Goal: Task Accomplishment & Management: Manage account settings

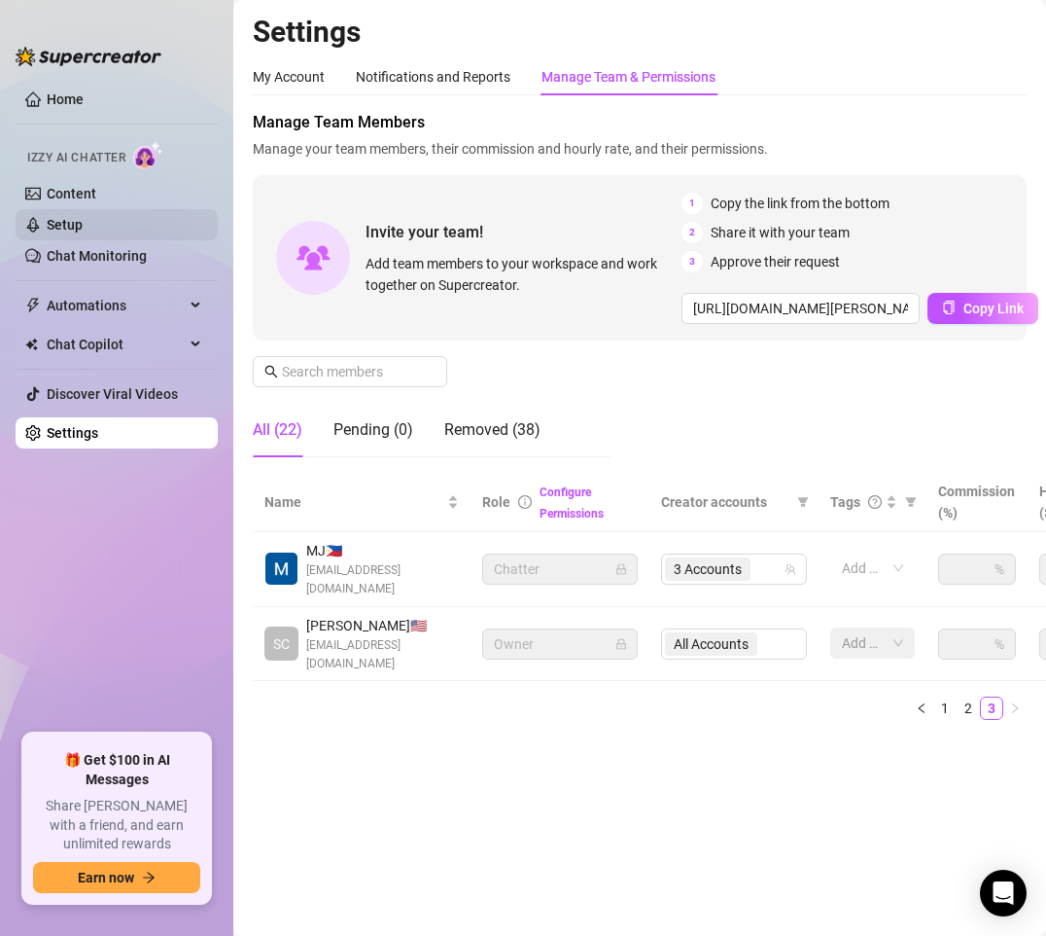
click at [80, 222] on link "Setup" at bounding box center [65, 225] width 36 height 16
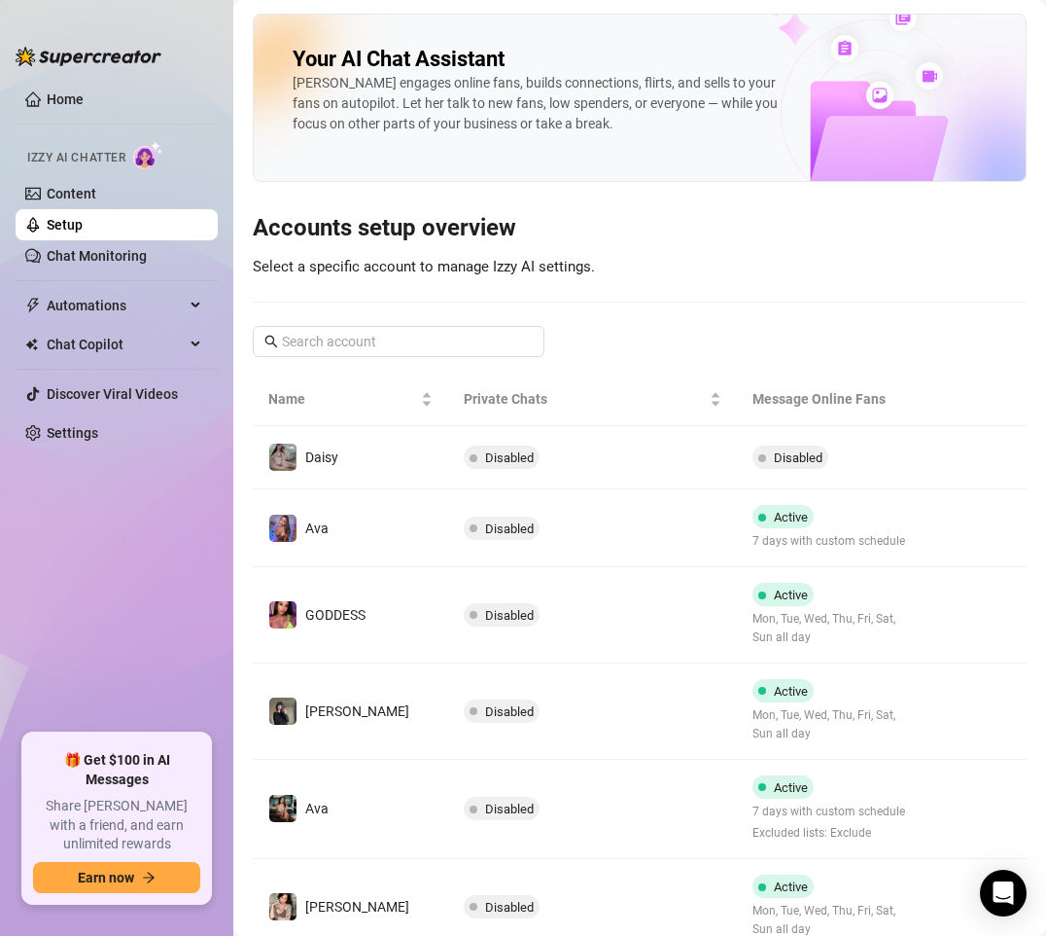
click at [134, 619] on ul "Home Izzy AI Chatter Content Setup Chat Monitoring Automations Chat Copilot Dis…" at bounding box center [117, 401] width 202 height 650
click at [47, 425] on link "Settings" at bounding box center [73, 433] width 52 height 16
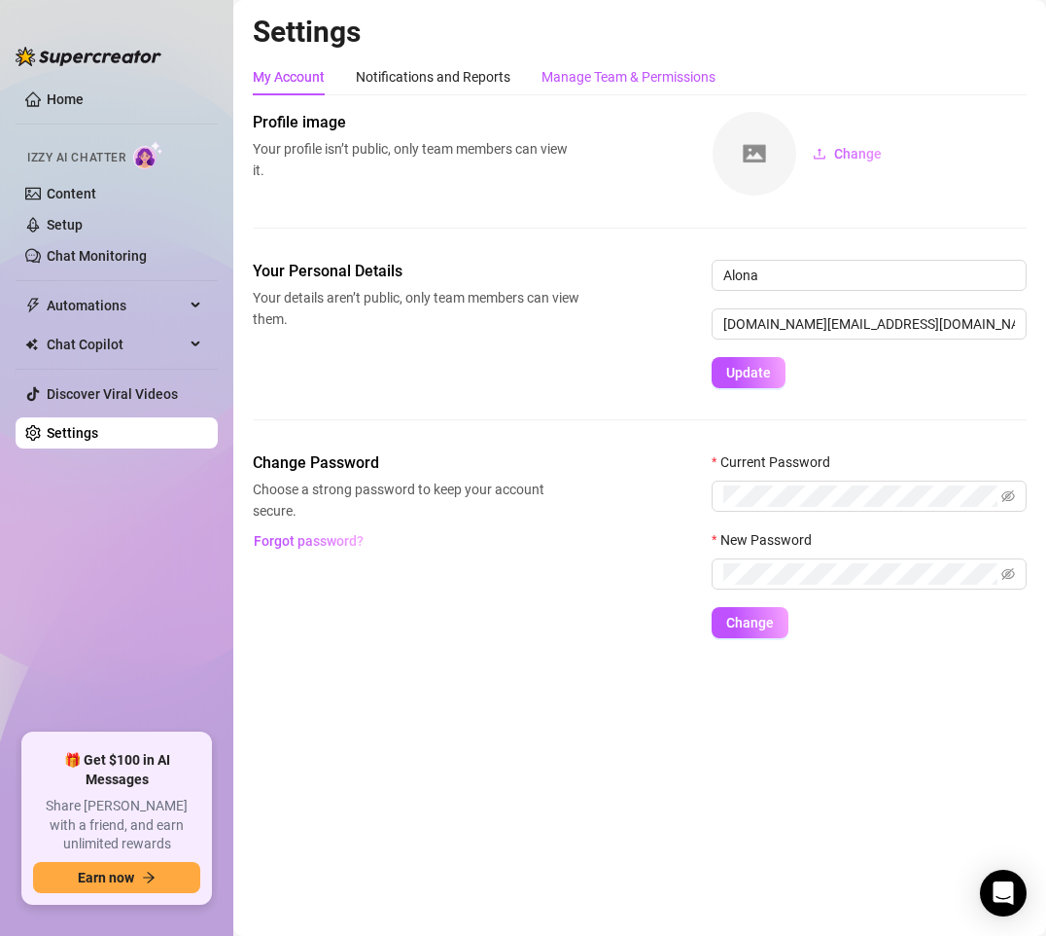
click at [649, 86] on div "Manage Team & Permissions" at bounding box center [629, 76] width 174 height 21
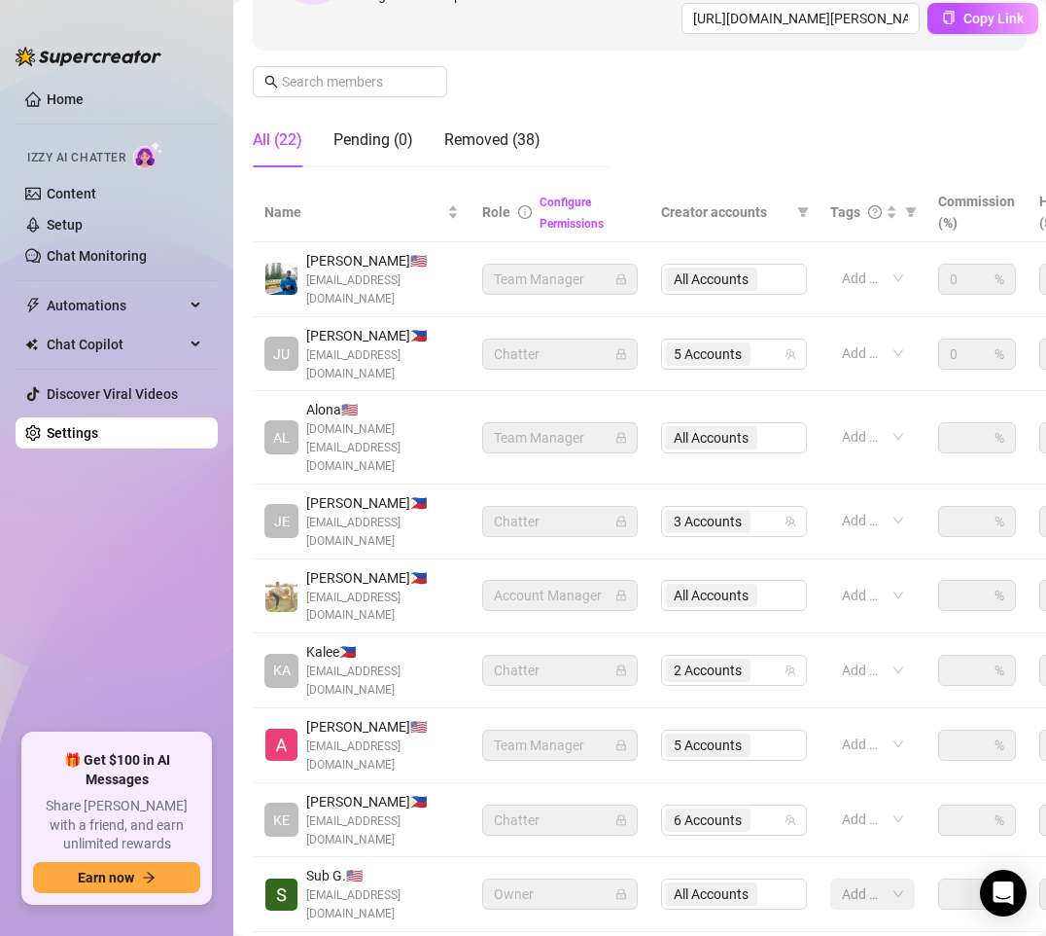
scroll to position [292, 0]
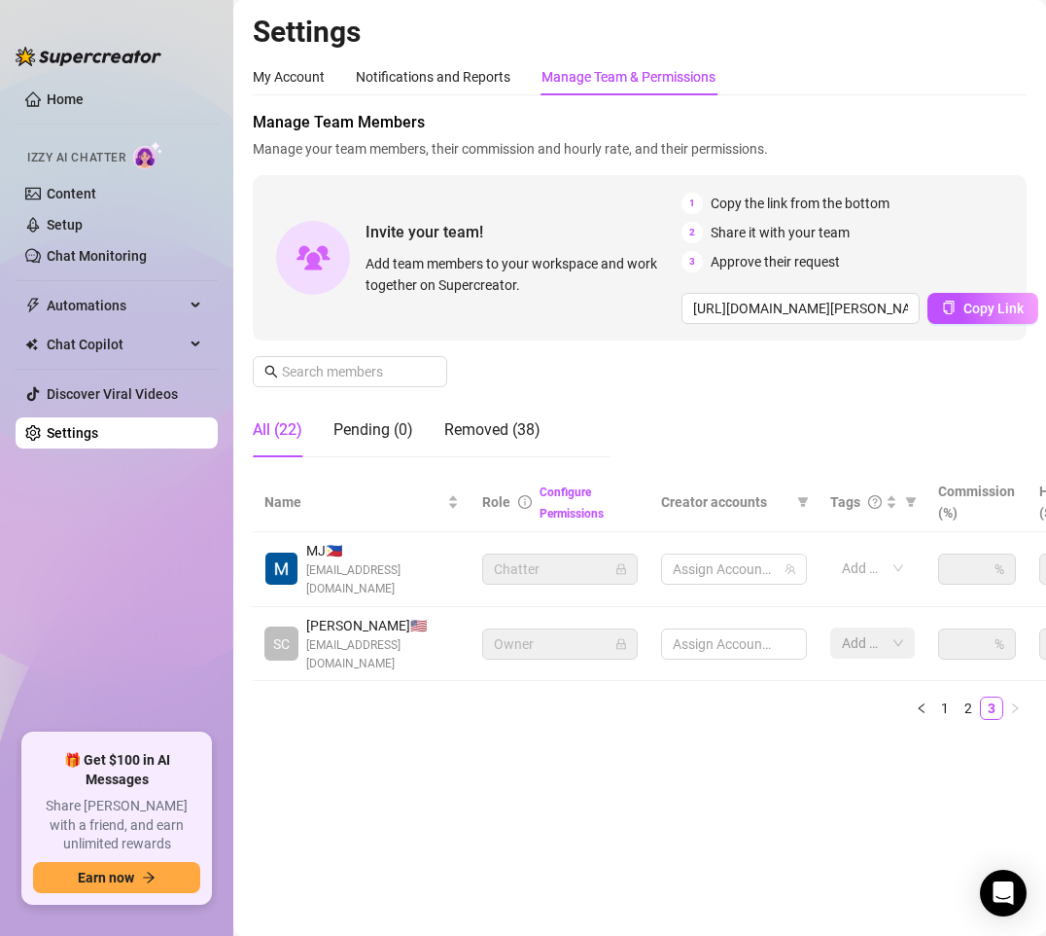
scroll to position [0, 0]
click at [771, 574] on div "3 Accounts" at bounding box center [724, 568] width 118 height 27
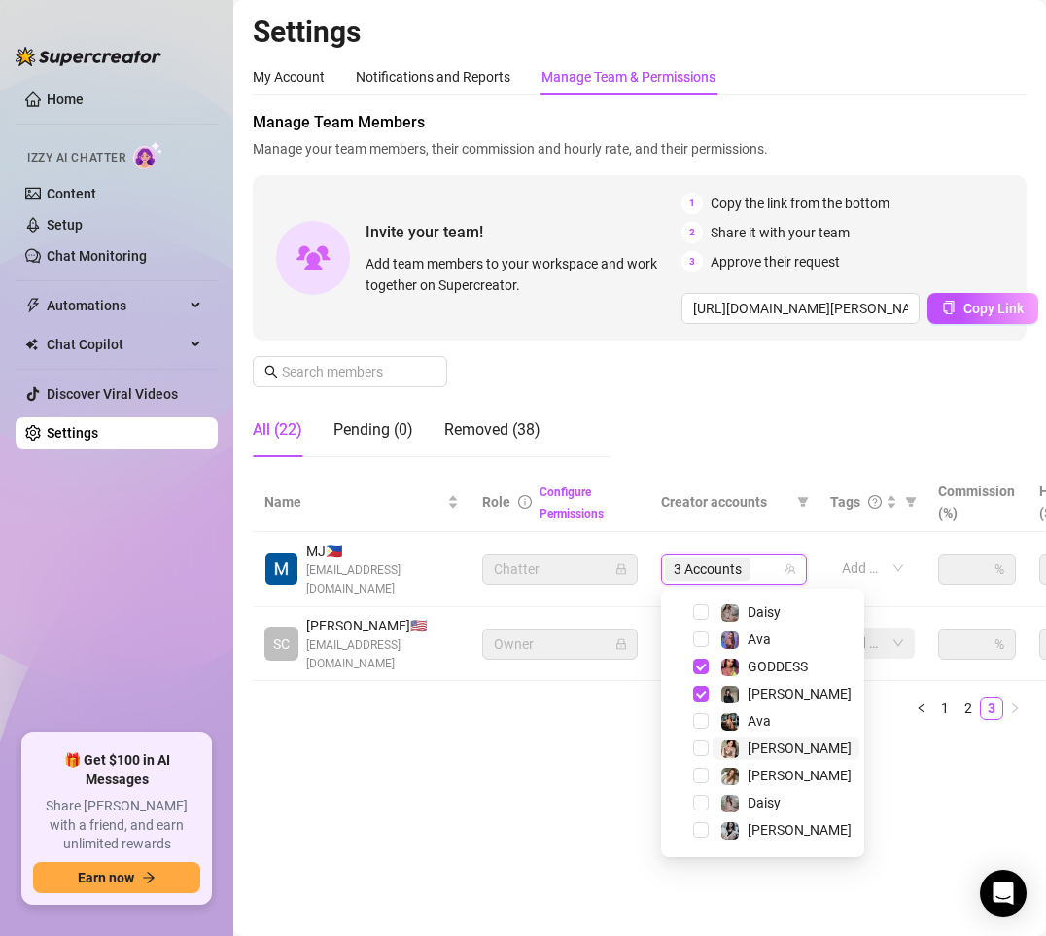
scroll to position [51, 0]
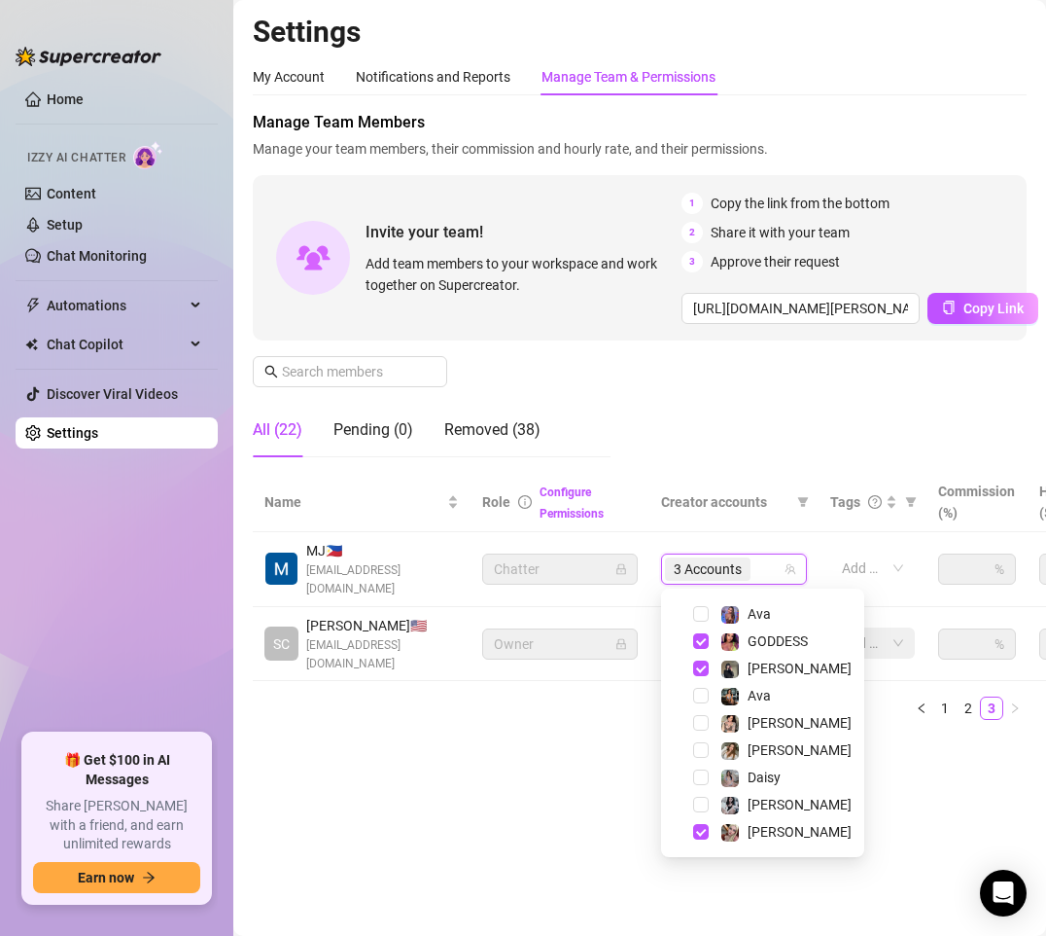
click at [505, 874] on main "Settings My Account Notifications and Reports Manage Team & Permissions Profile…" at bounding box center [639, 468] width 813 height 936
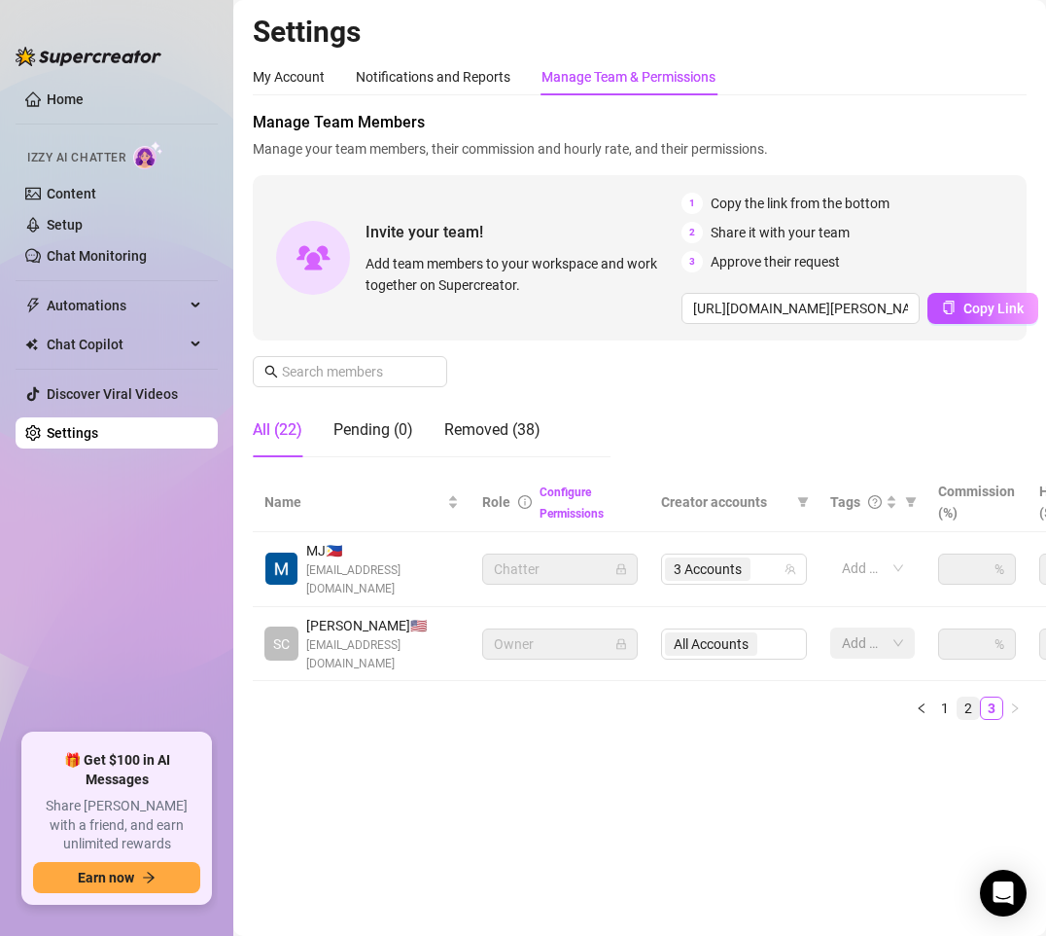
click at [974, 712] on link "2" at bounding box center [968, 707] width 21 height 21
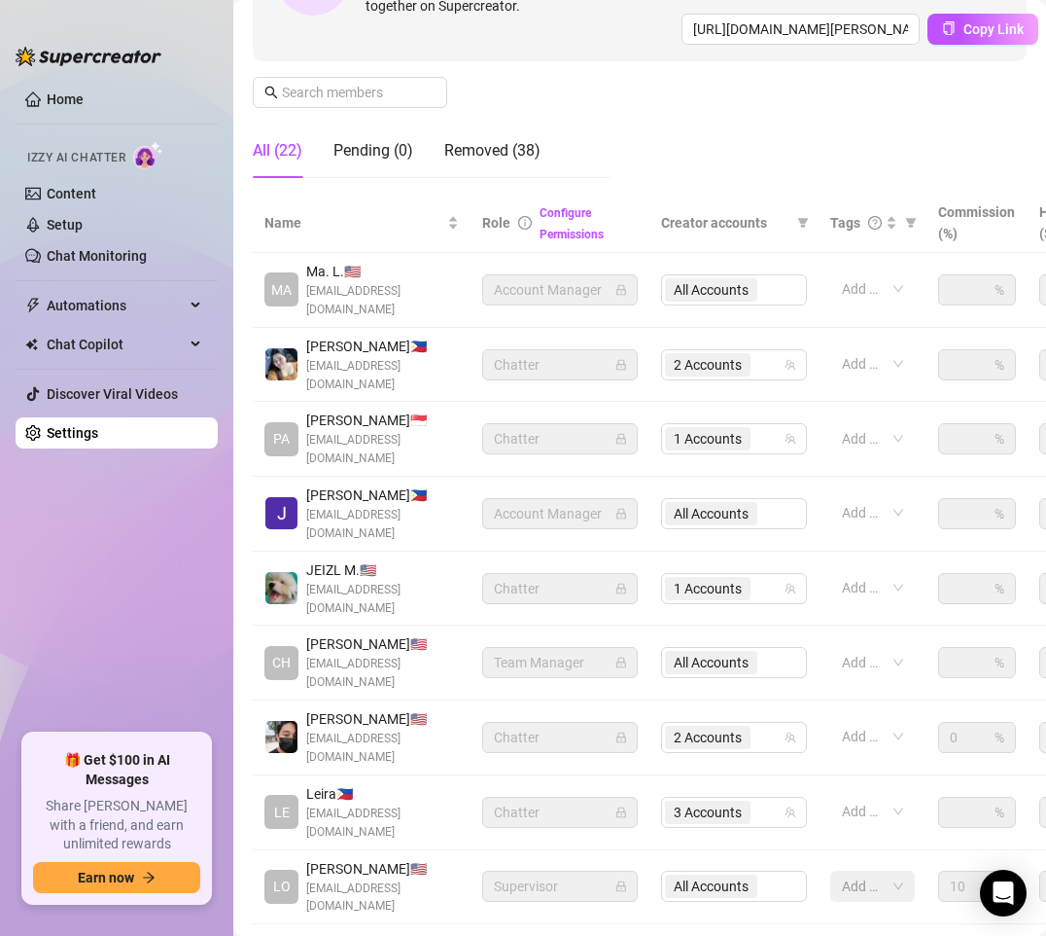
scroll to position [292, 0]
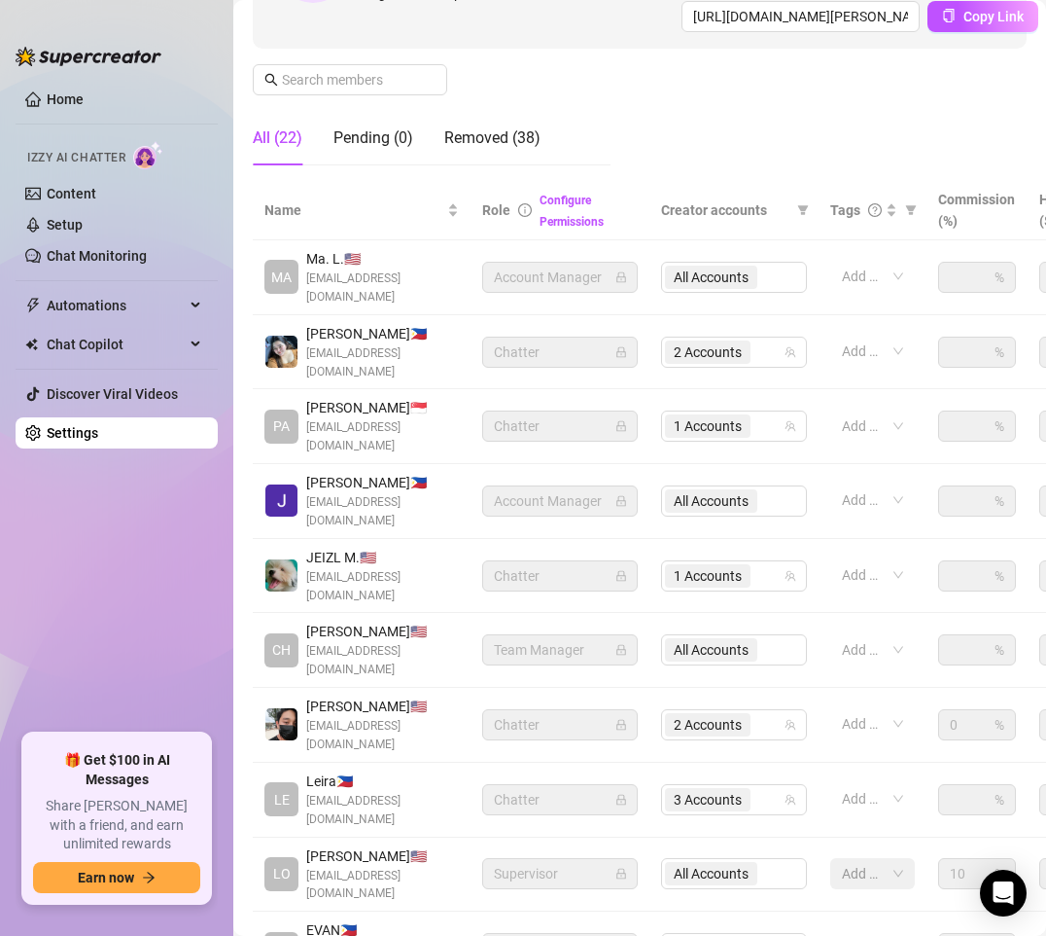
click at [146, 691] on ul "Home Izzy AI Chatter Content Setup Chat Monitoring Automations Chat Copilot Dis…" at bounding box center [117, 401] width 202 height 650
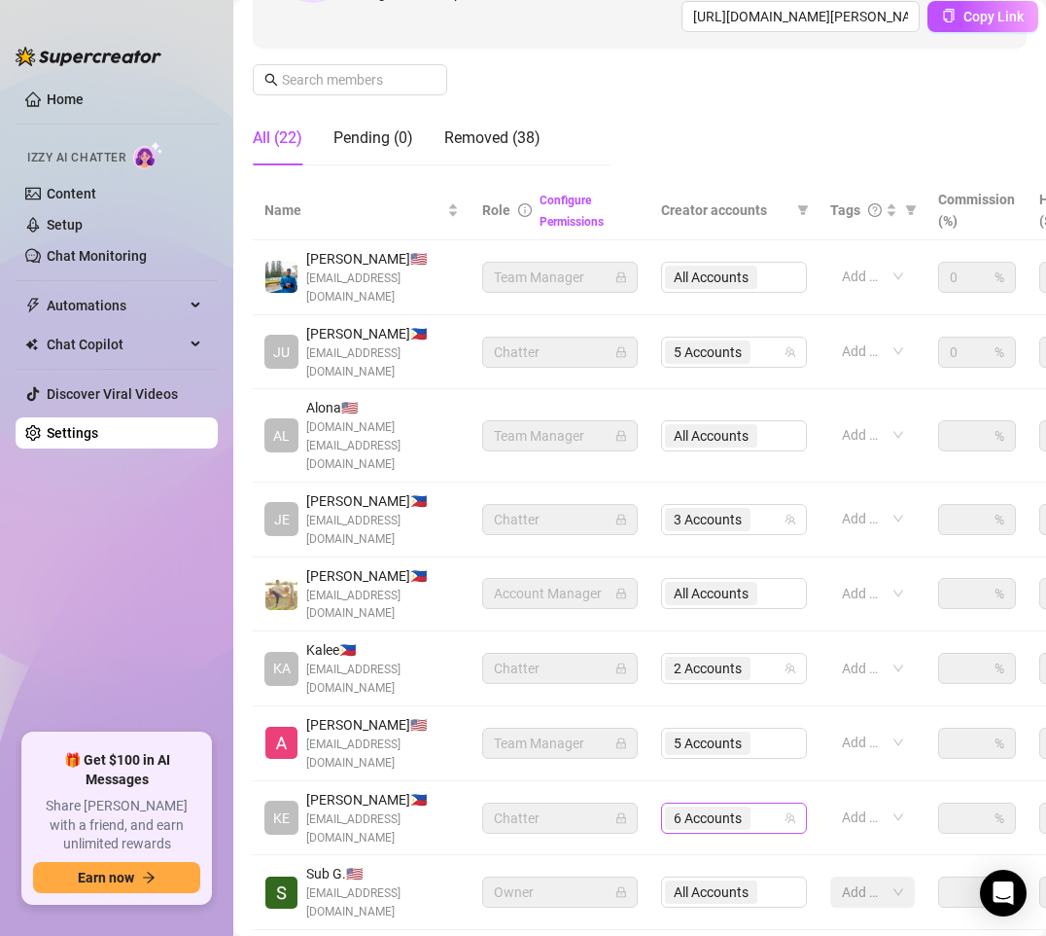
click at [760, 804] on div "6 Accounts" at bounding box center [724, 817] width 118 height 27
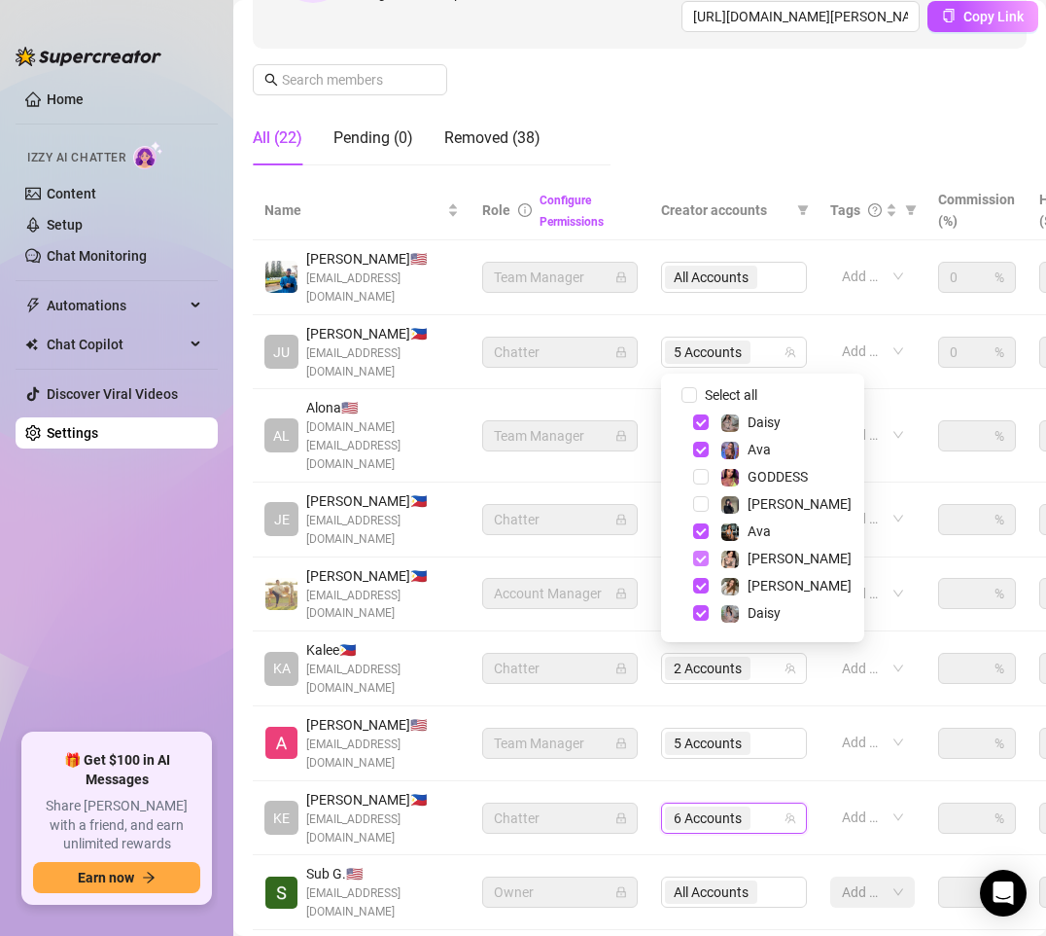
click at [703, 556] on span "Select tree node" at bounding box center [701, 558] width 16 height 16
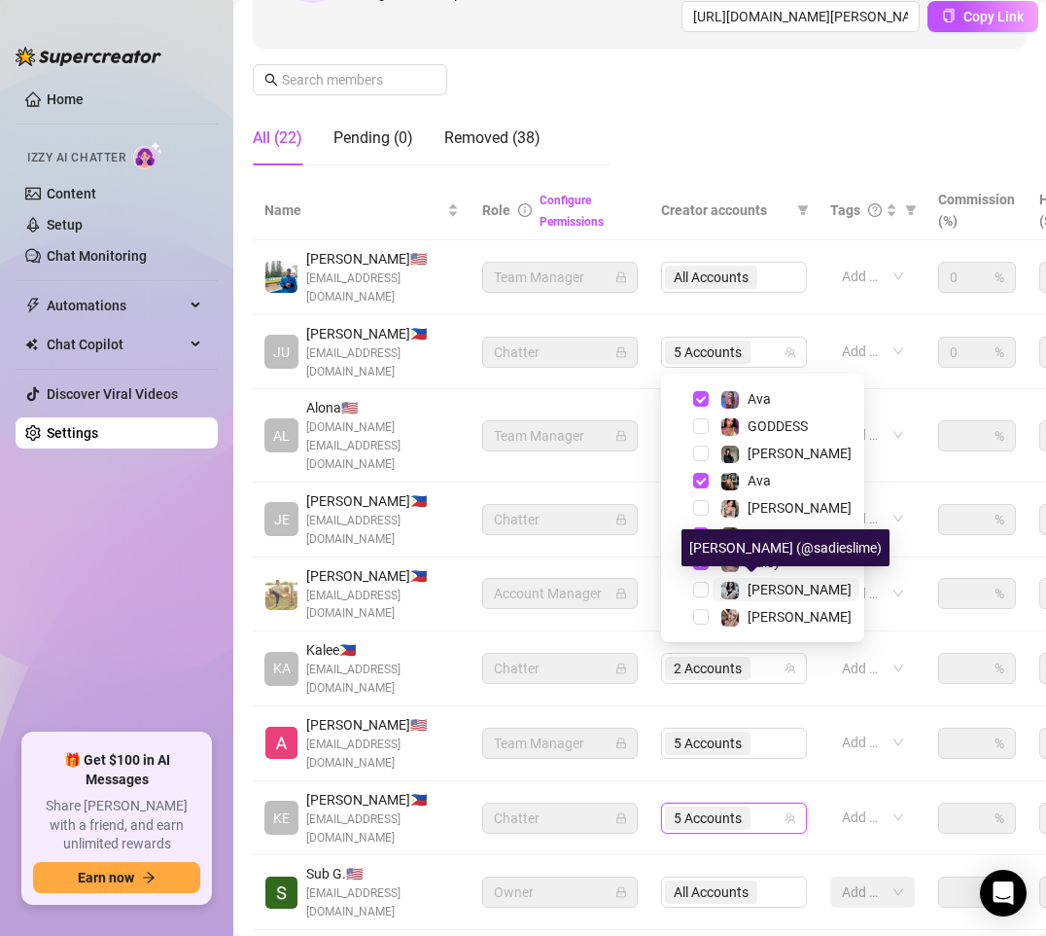
scroll to position [0, 0]
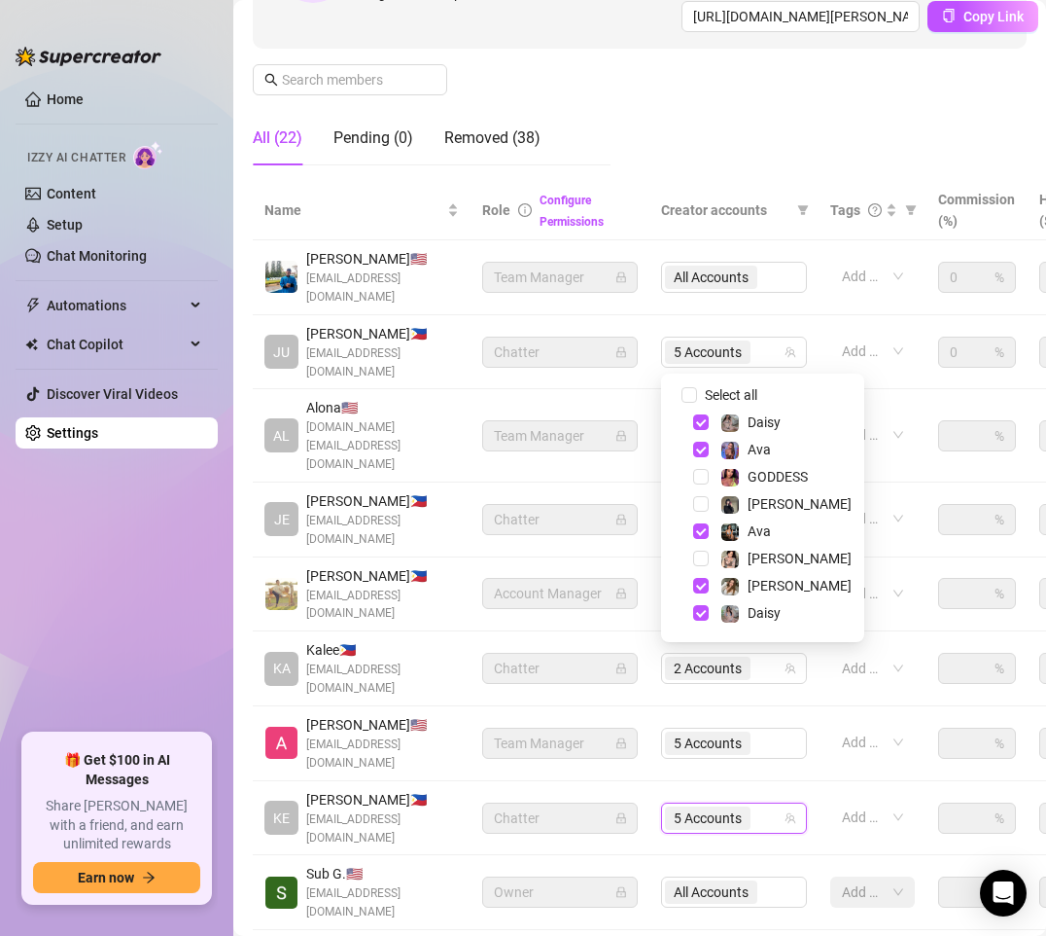
click at [720, 878] on div "Settings My Account Notifications and Reports Manage Team & Permissions Profile…" at bounding box center [640, 402] width 774 height 1361
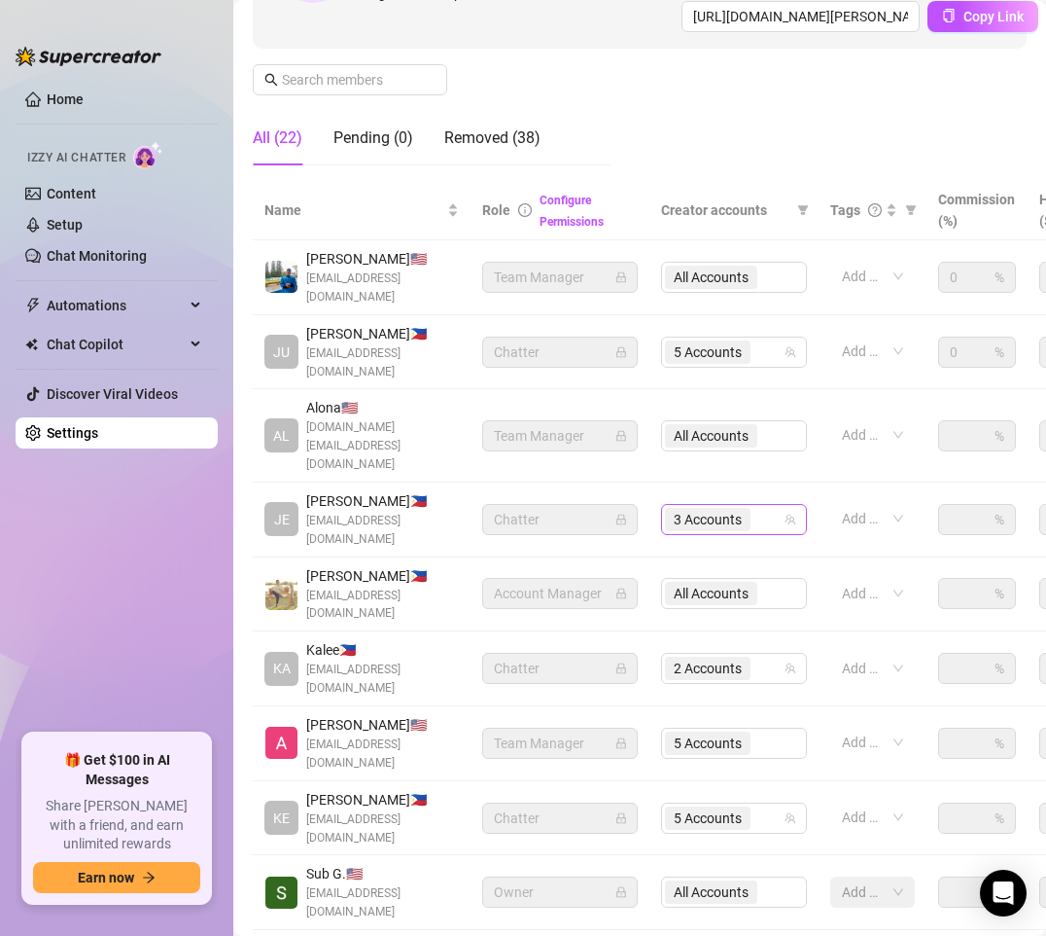
click at [762, 506] on div "3 Accounts" at bounding box center [724, 519] width 118 height 27
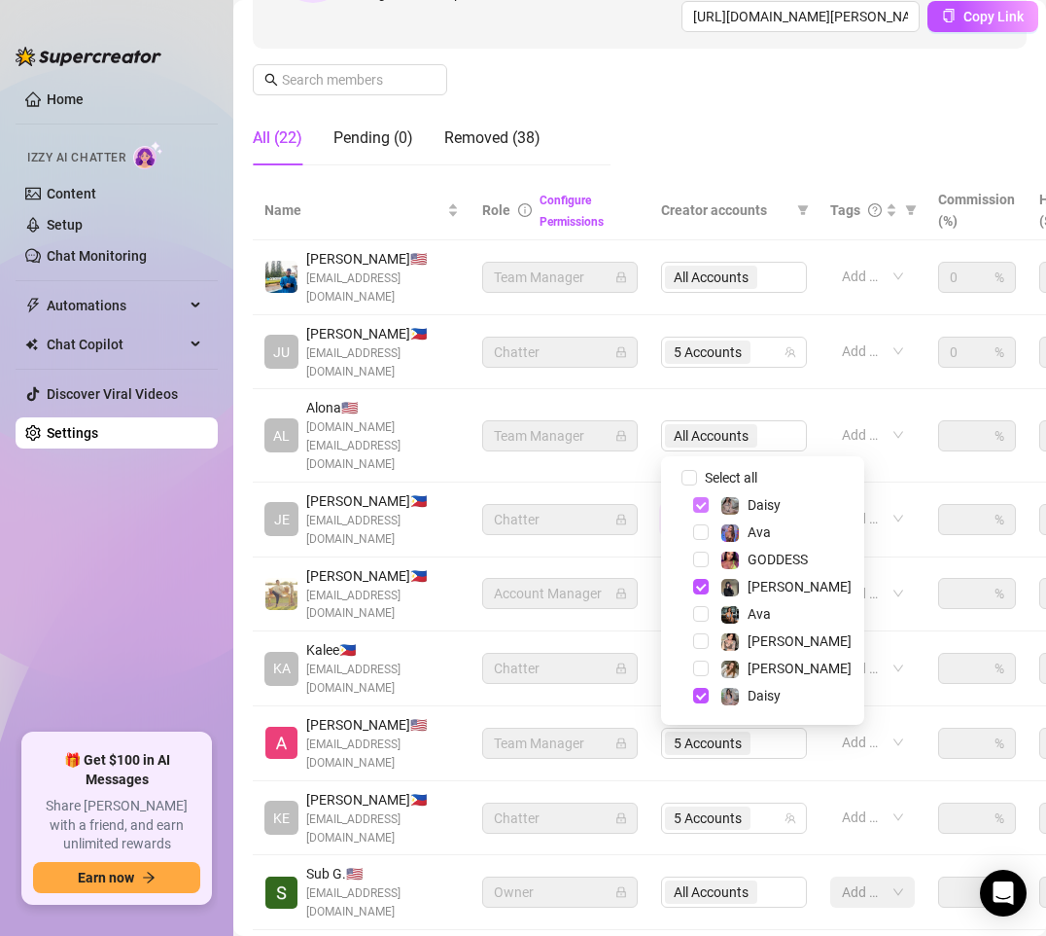
click at [700, 507] on span "Select tree node" at bounding box center [701, 505] width 16 height 16
click at [700, 589] on span "Select tree node" at bounding box center [701, 587] width 16 height 16
drag, startPoint x: 700, startPoint y: 690, endPoint x: 729, endPoint y: 603, distance: 92.3
click at [701, 688] on span "Select tree node" at bounding box center [701, 696] width 16 height 16
click at [707, 556] on span "Select tree node" at bounding box center [701, 559] width 16 height 16
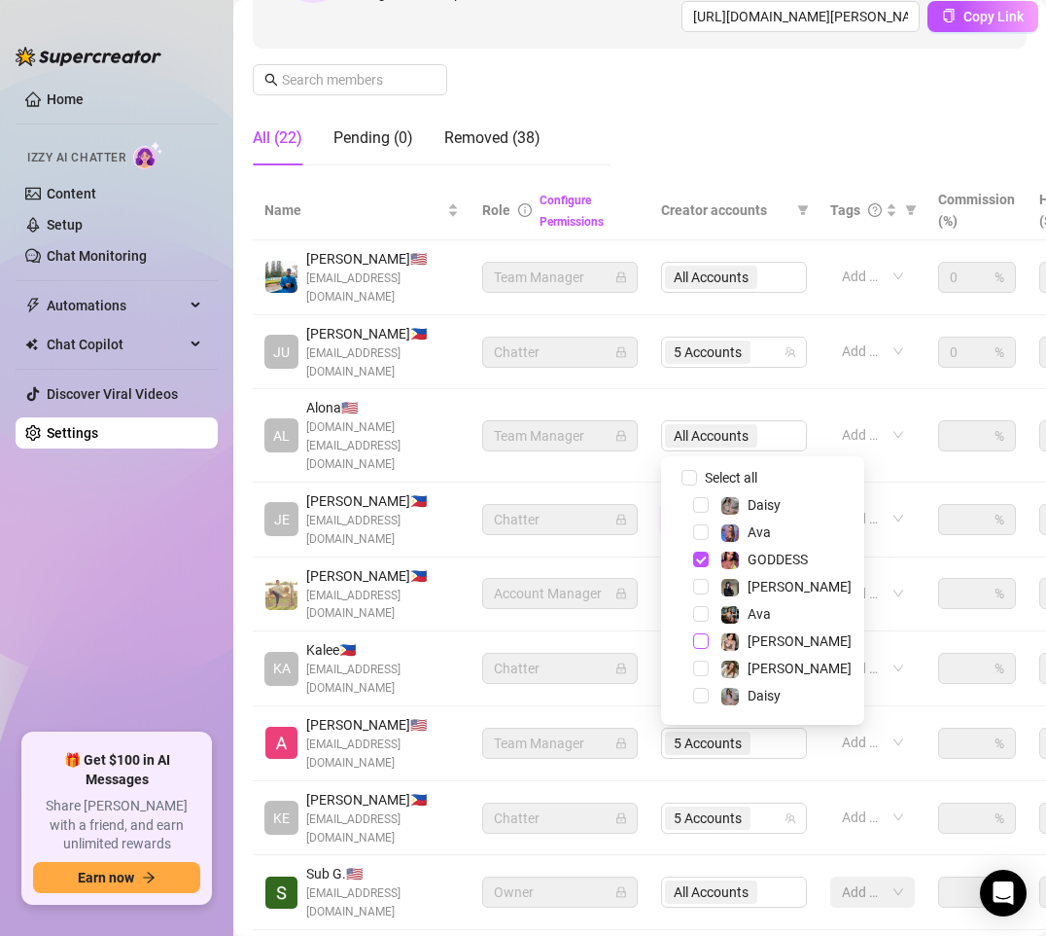
click at [700, 647] on span "Select tree node" at bounding box center [701, 641] width 16 height 16
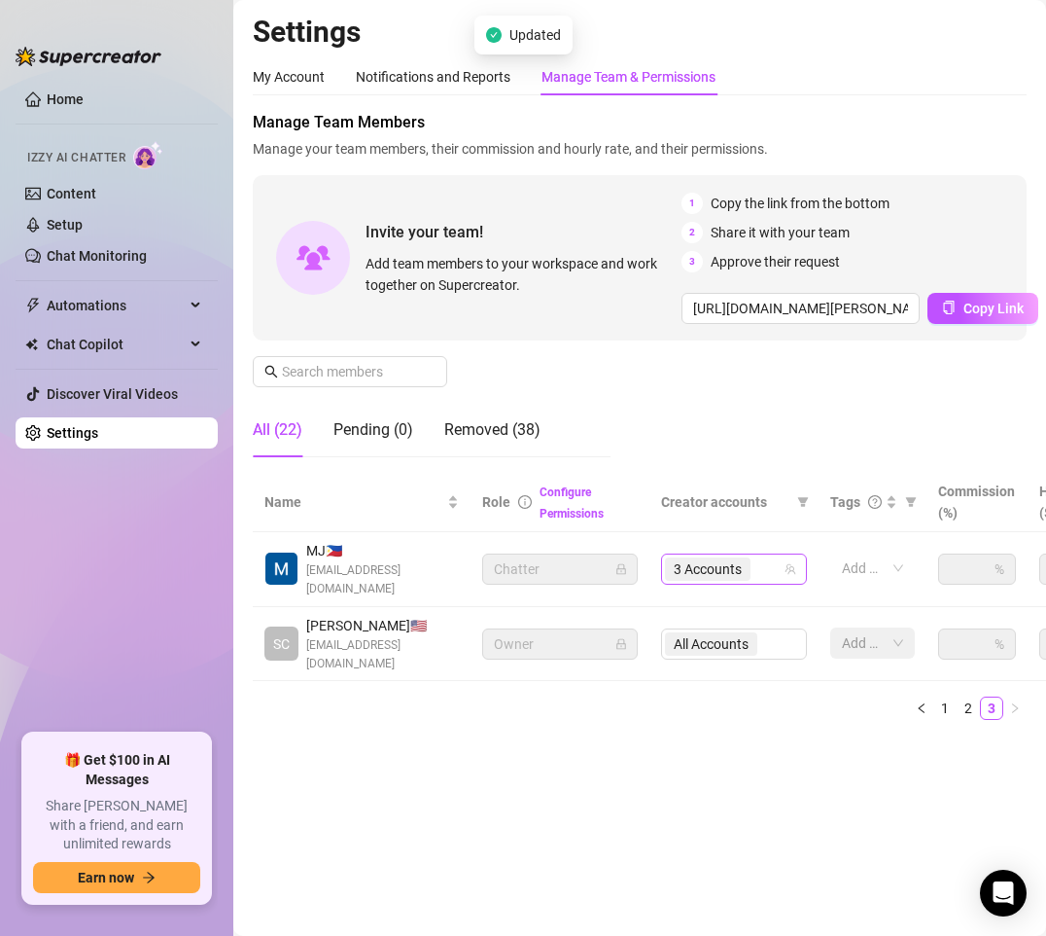
click at [754, 571] on div "3 Accounts" at bounding box center [709, 568] width 89 height 27
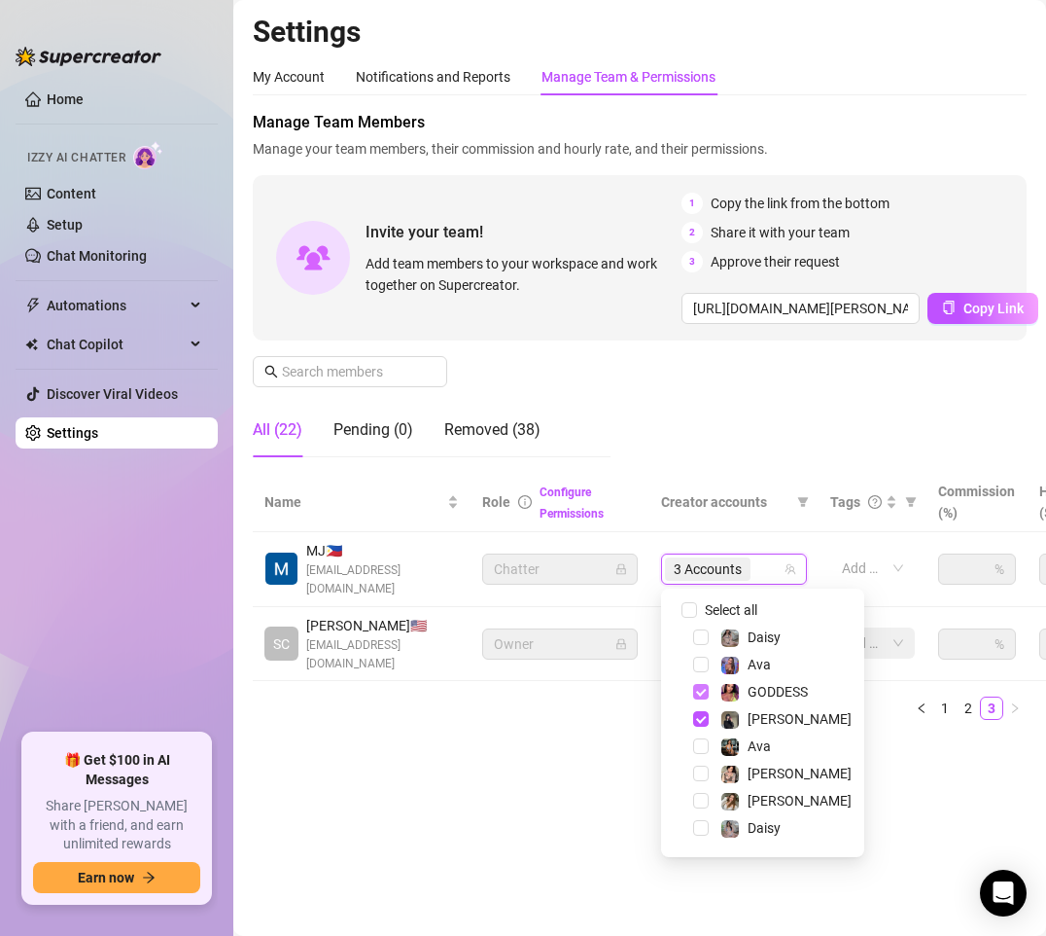
click at [699, 689] on span "Select tree node" at bounding box center [701, 692] width 16 height 16
click at [927, 777] on main "Settings My Account Notifications and Reports Manage Team & Permissions Profile…" at bounding box center [639, 468] width 813 height 936
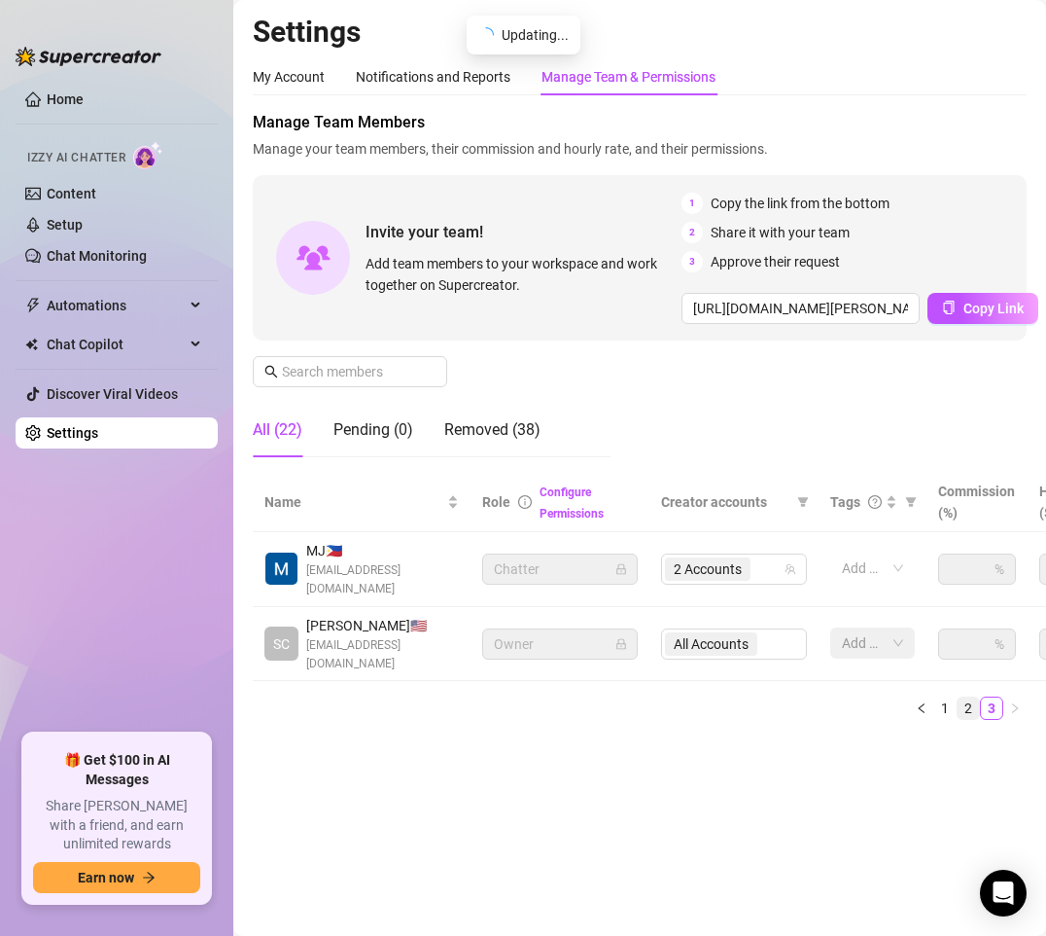
click at [966, 711] on link "2" at bounding box center [968, 707] width 21 height 21
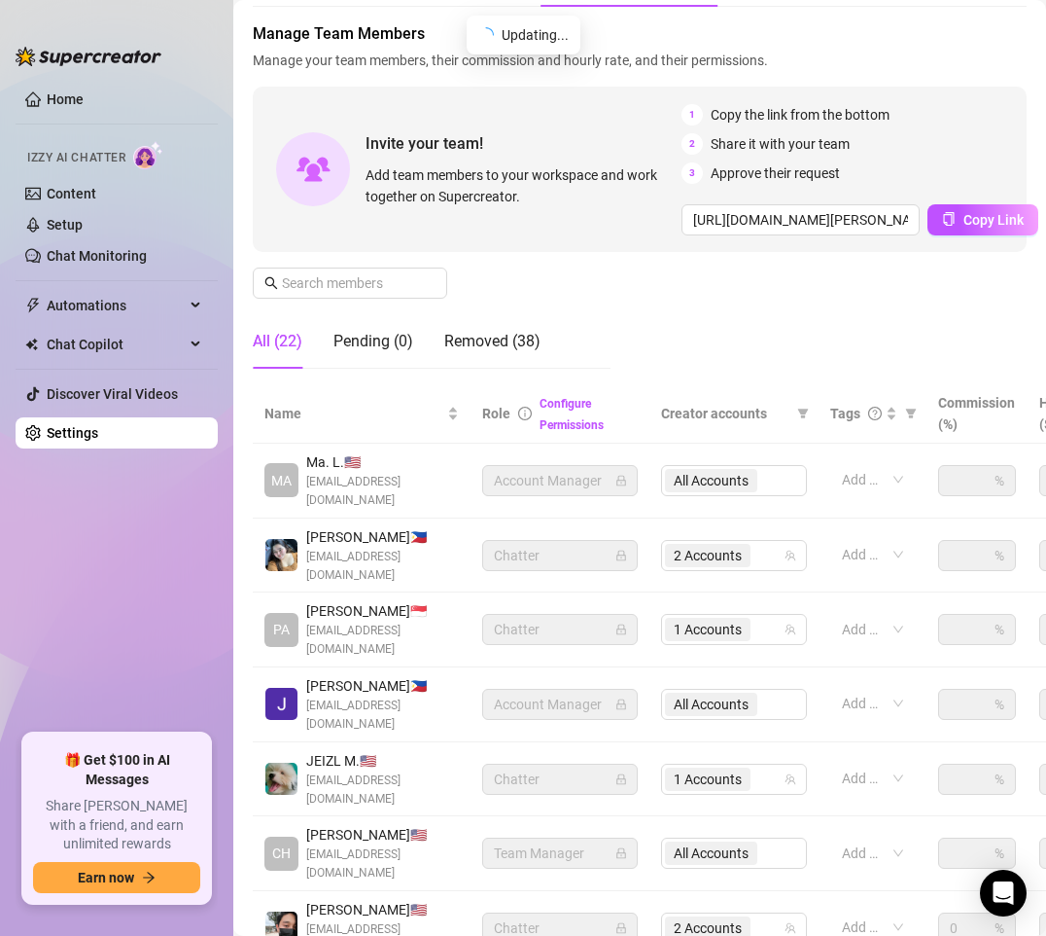
scroll to position [292, 0]
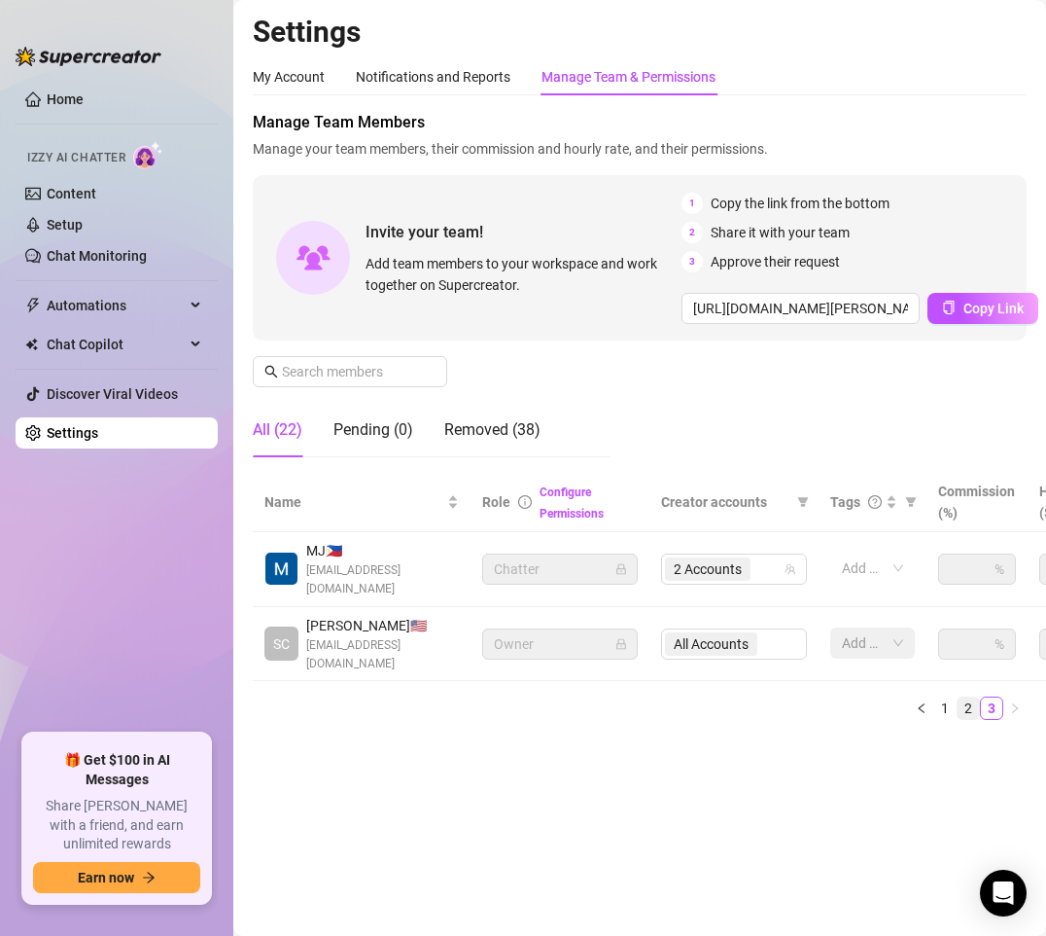
click at [965, 711] on link "2" at bounding box center [968, 707] width 21 height 21
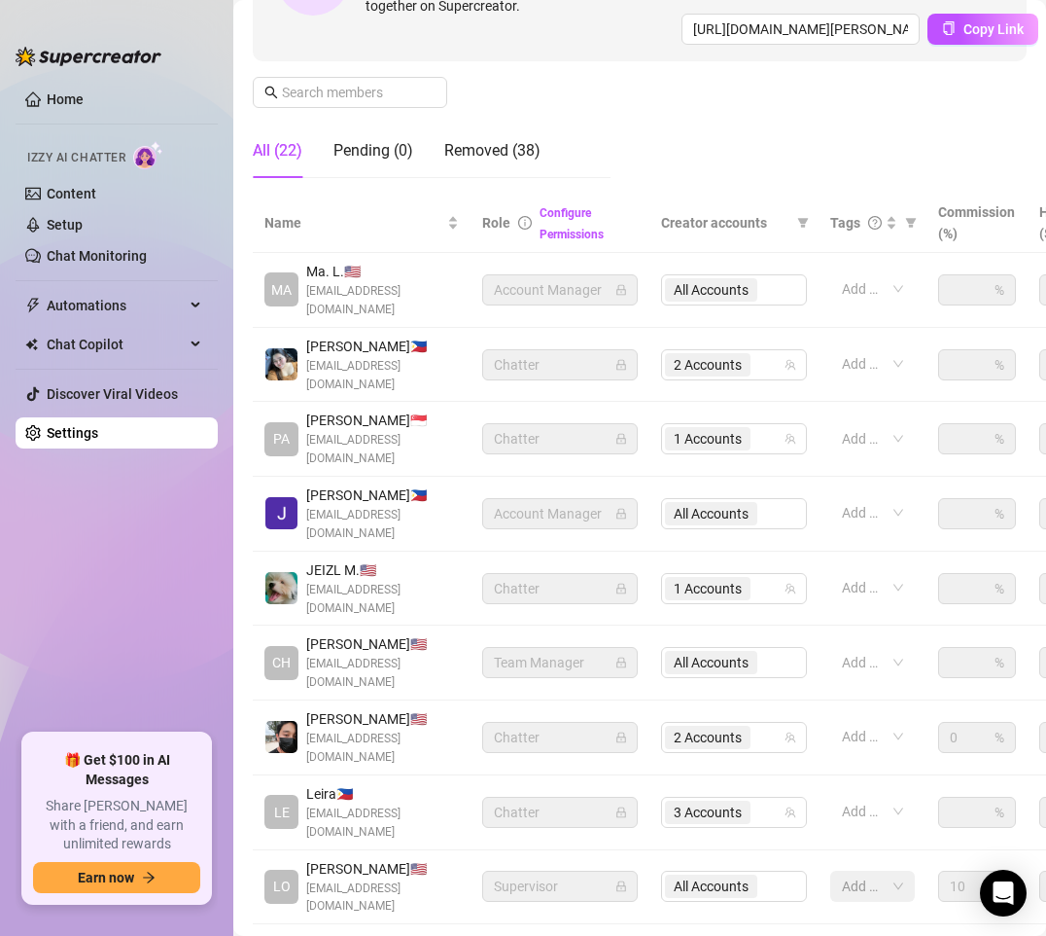
scroll to position [292, 0]
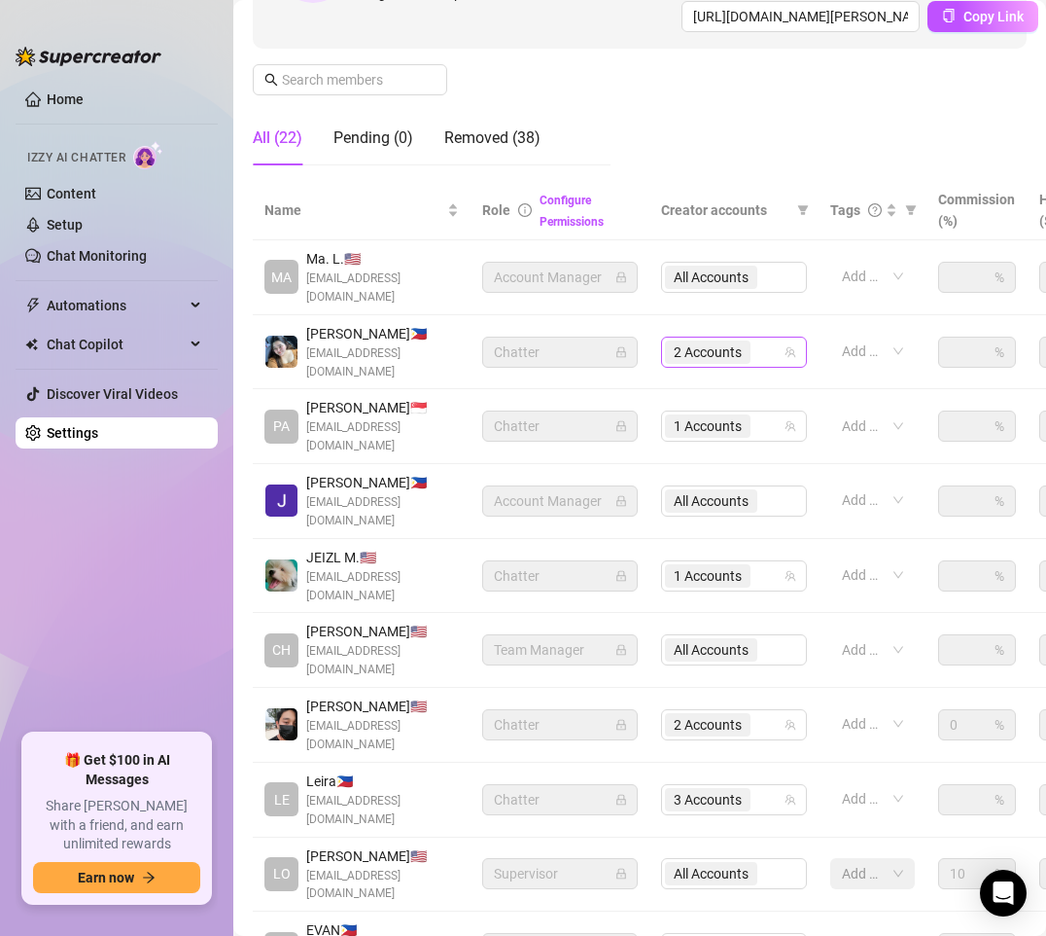
click at [770, 341] on div "2 Accounts" at bounding box center [724, 351] width 118 height 27
click at [769, 346] on div "2 Accounts" at bounding box center [724, 351] width 118 height 27
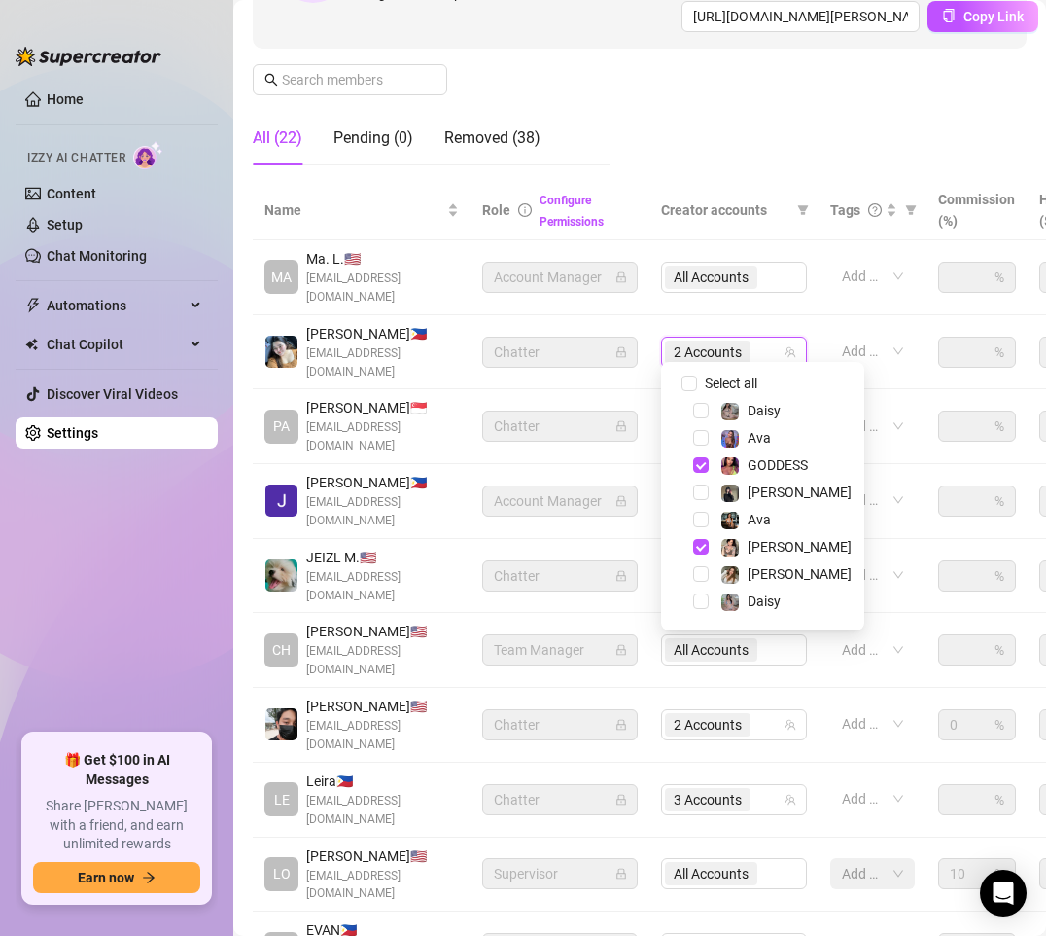
scroll to position [51, 0]
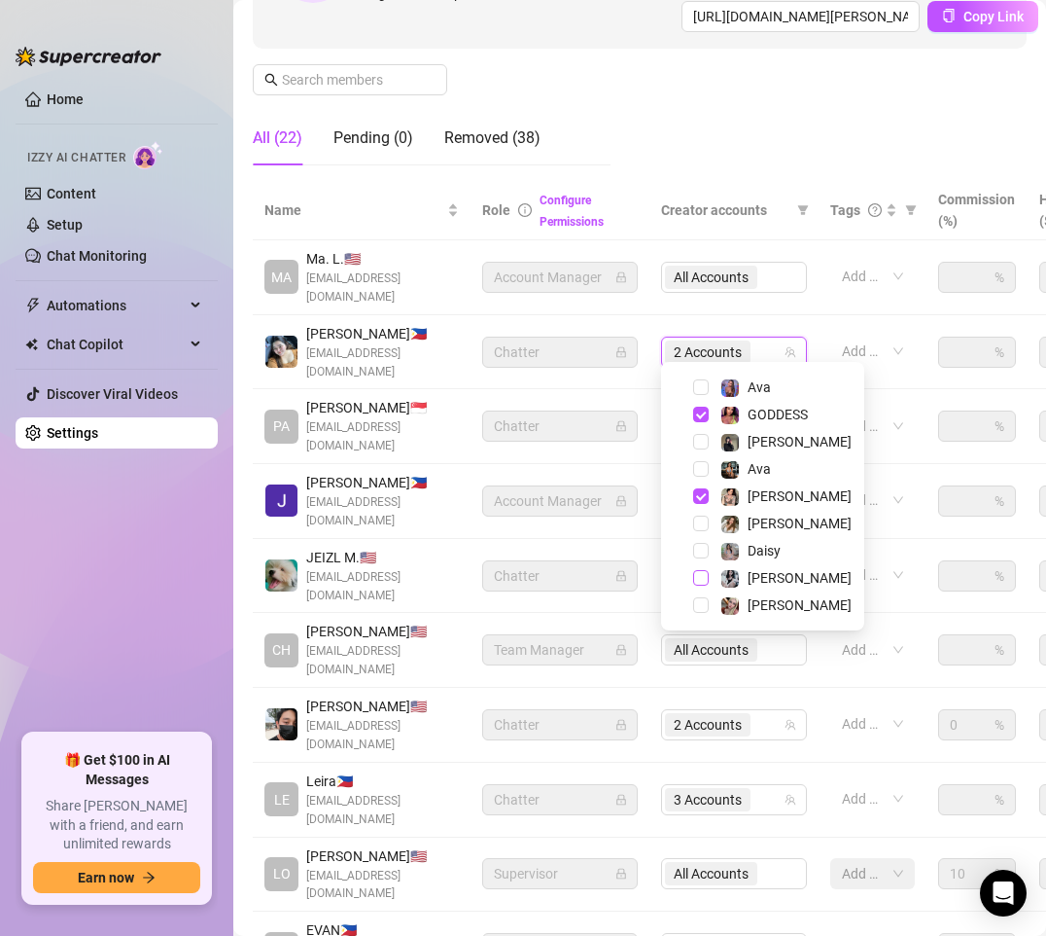
click at [702, 574] on span "Select tree node" at bounding box center [701, 578] width 16 height 16
click at [701, 495] on span "Select tree node" at bounding box center [701, 496] width 16 height 16
click at [699, 417] on span "Select tree node" at bounding box center [701, 415] width 16 height 16
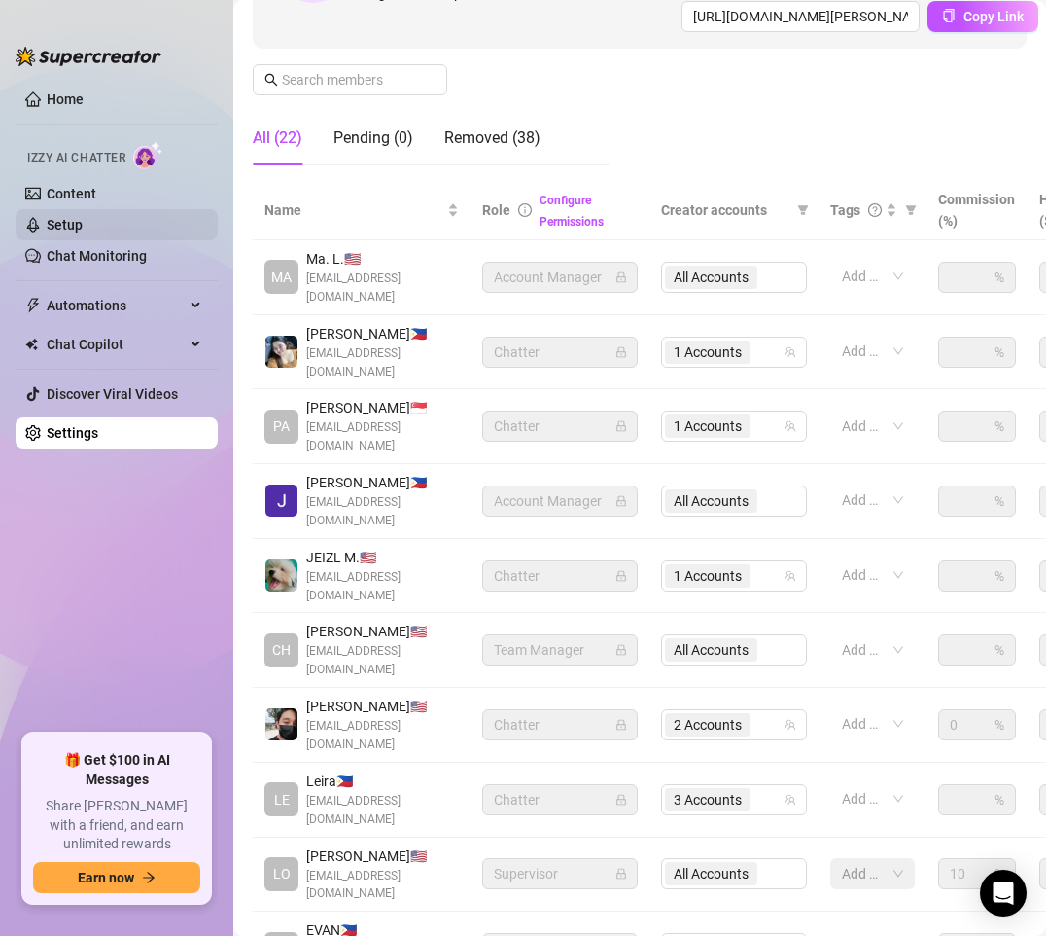
click at [70, 217] on link "Setup" at bounding box center [65, 225] width 36 height 16
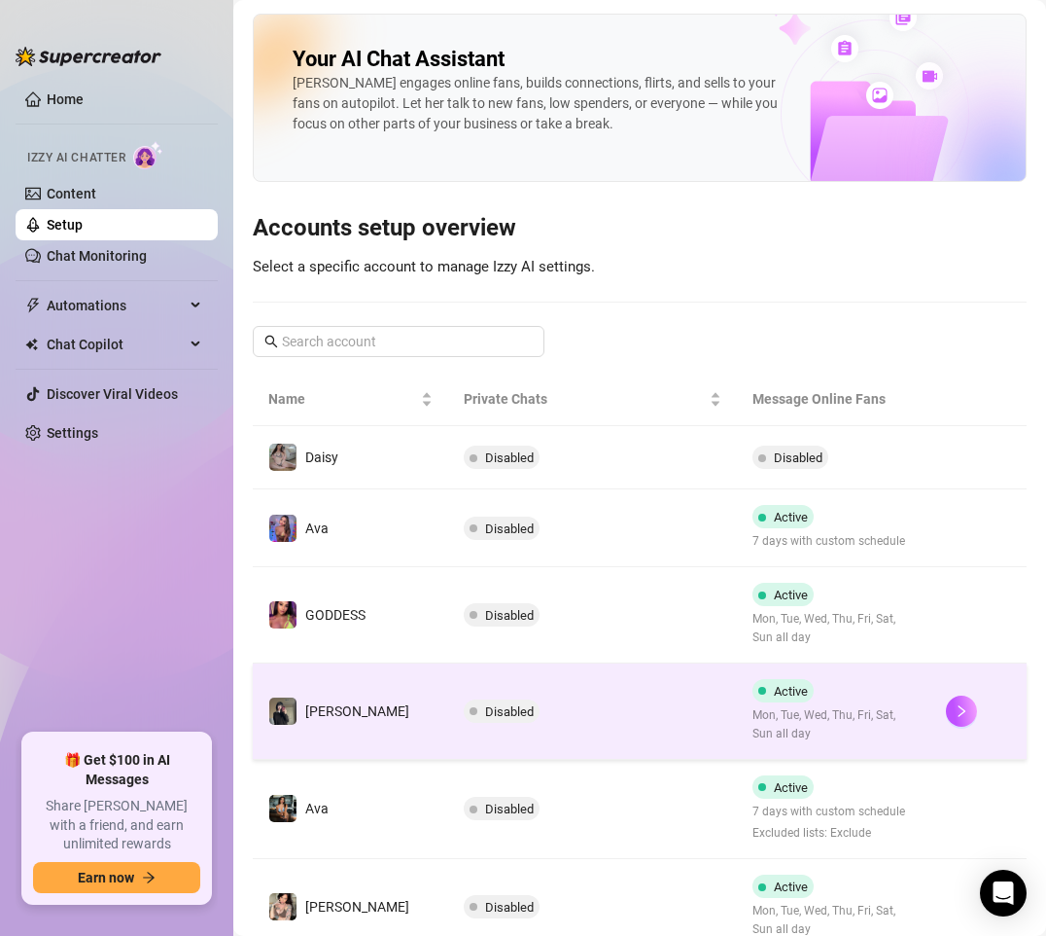
scroll to position [389, 0]
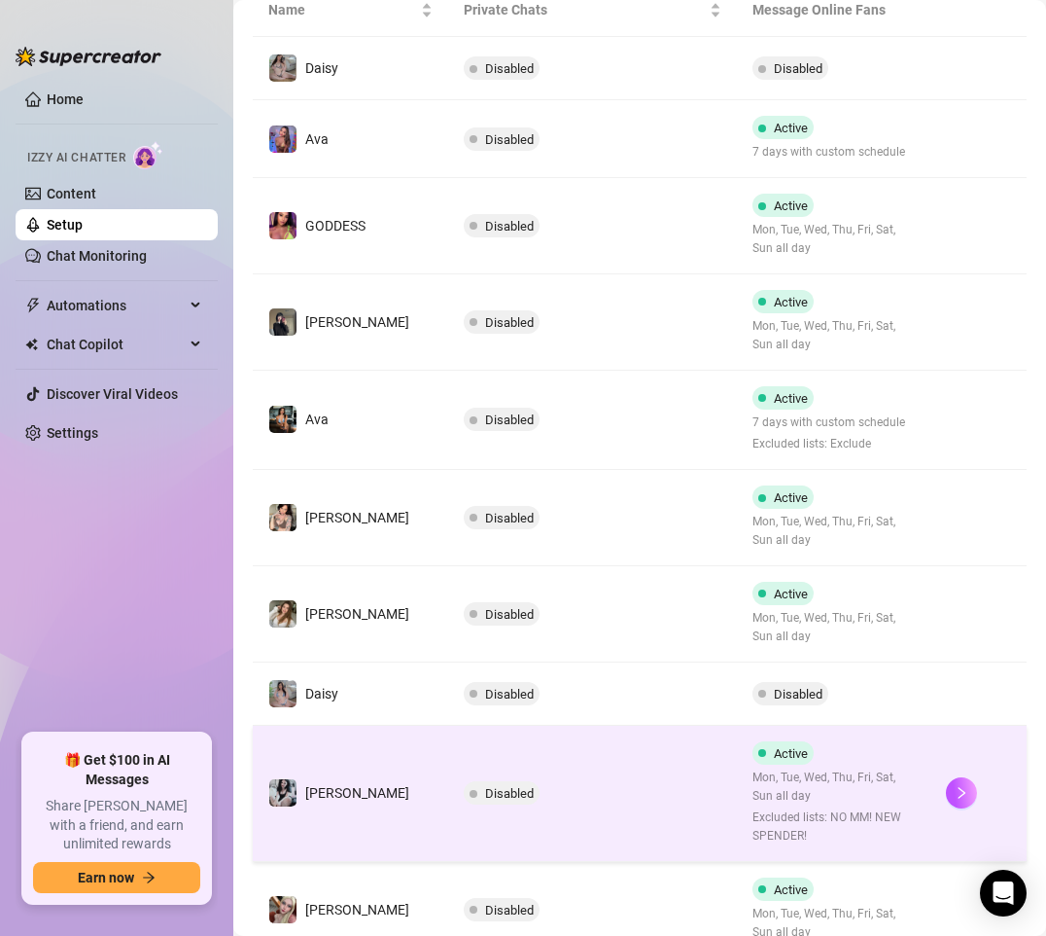
click at [643, 803] on td "Disabled" at bounding box center [593, 793] width 290 height 136
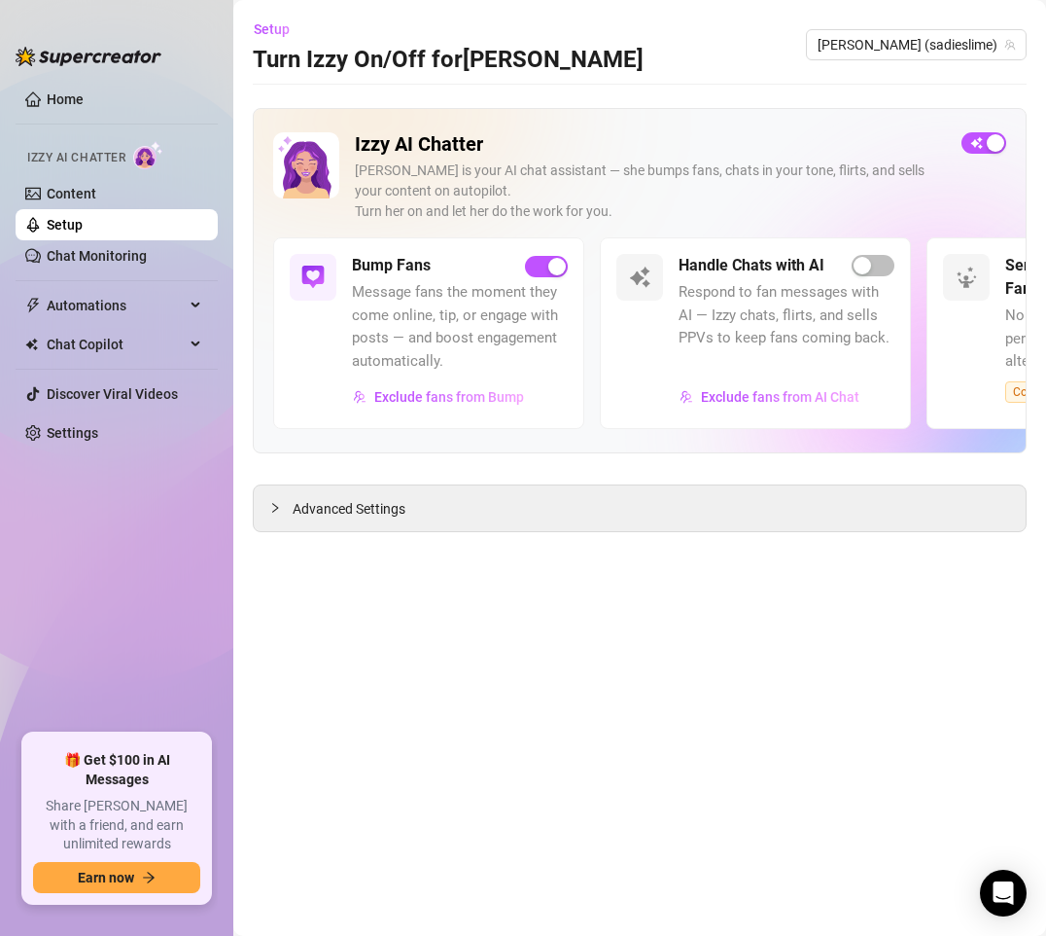
click at [72, 583] on ul "Home Izzy AI Chatter Content Setup Chat Monitoring Automations Chat Copilot Dis…" at bounding box center [117, 401] width 202 height 650
